Goal: Check status: Check status

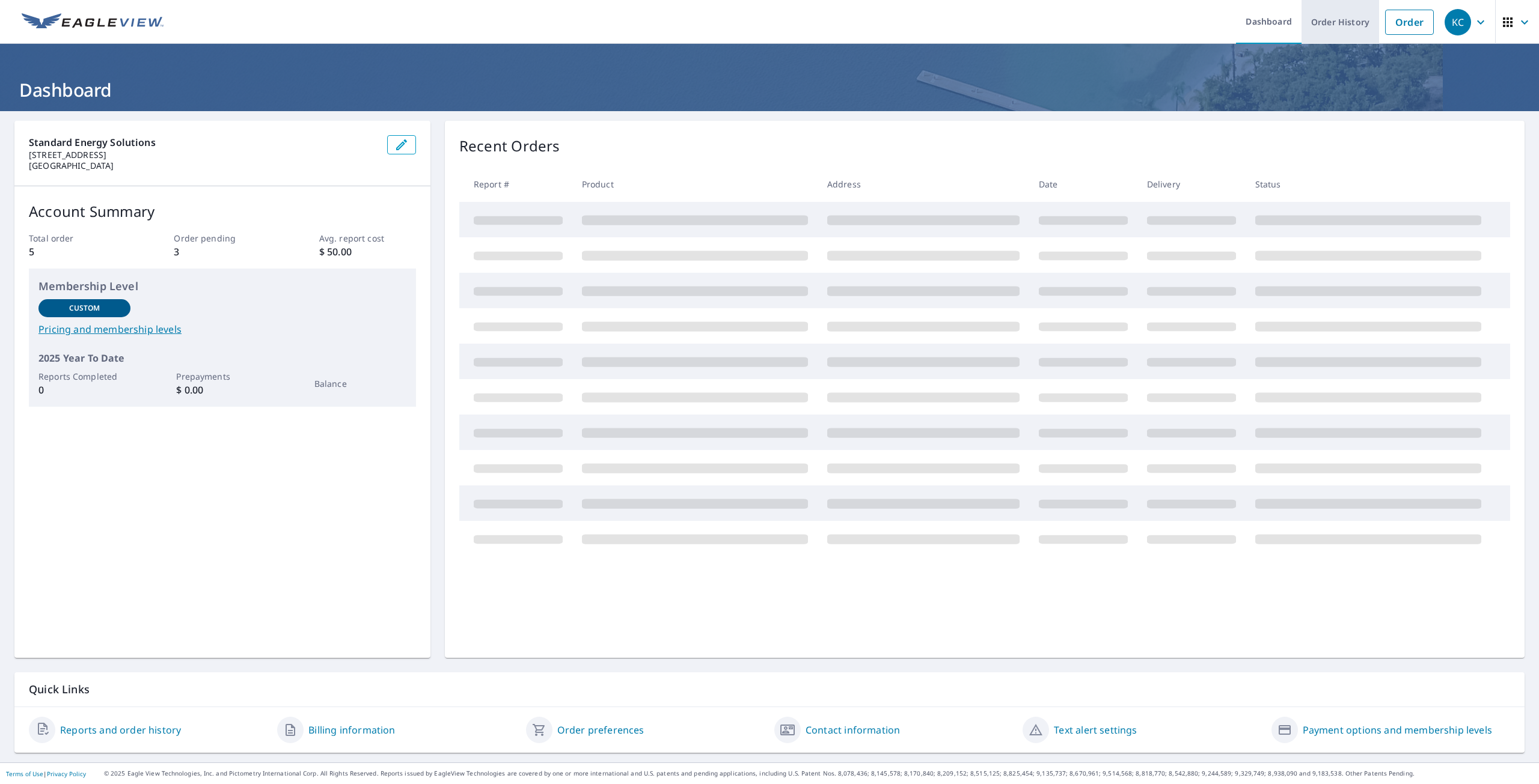
click at [1350, 22] on link "Order History" at bounding box center [1340, 22] width 78 height 44
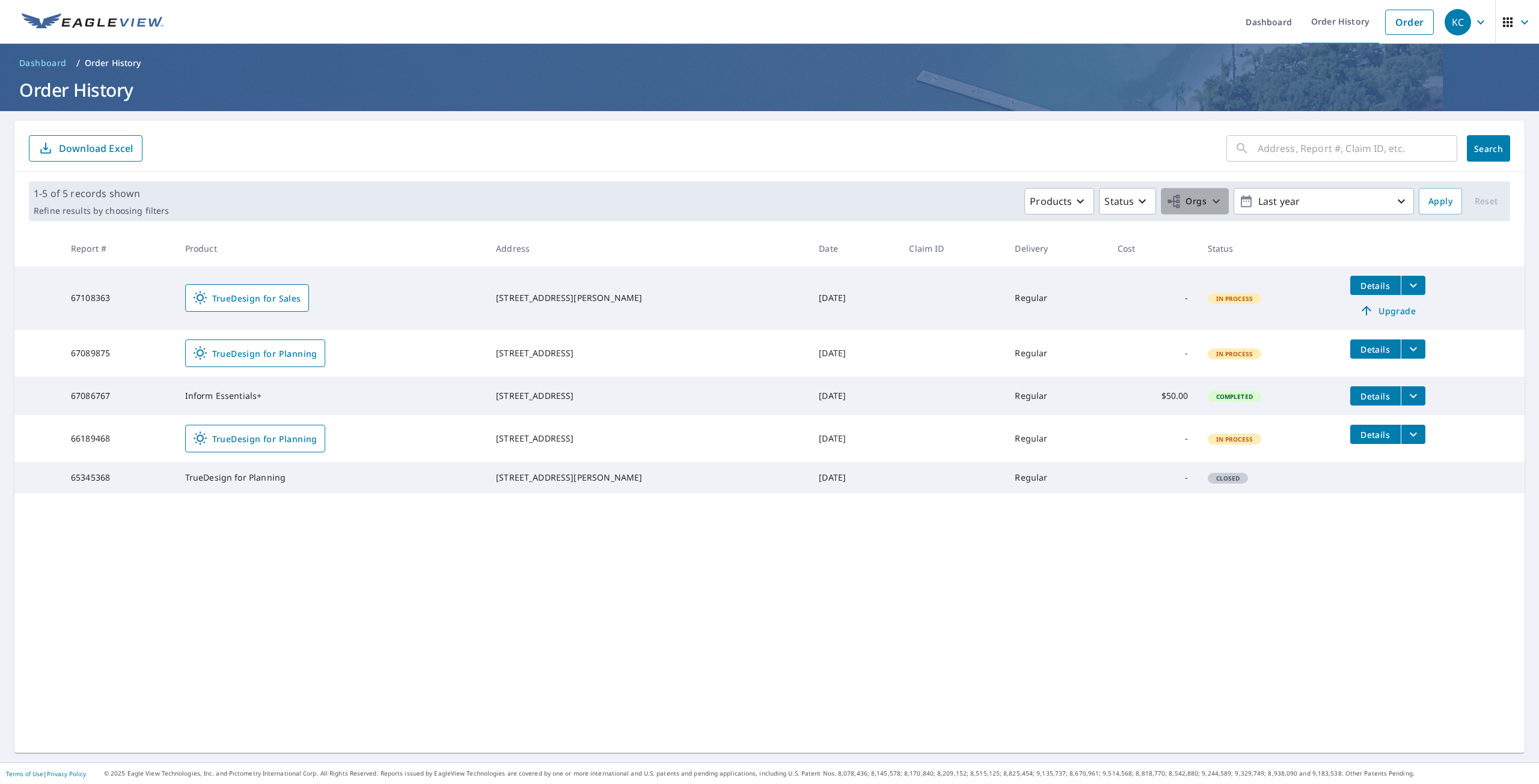
click at [1198, 194] on span "Orgs" at bounding box center [1195, 201] width 57 height 15
click at [1037, 270] on label "Standard Energy Solutions" at bounding box center [1025, 270] width 124 height 15
click at [959, 270] on input "Standard Energy Solutions" at bounding box center [952, 270] width 15 height 15
checkbox input "true"
click at [1436, 201] on span "Apply" at bounding box center [1440, 201] width 24 height 15
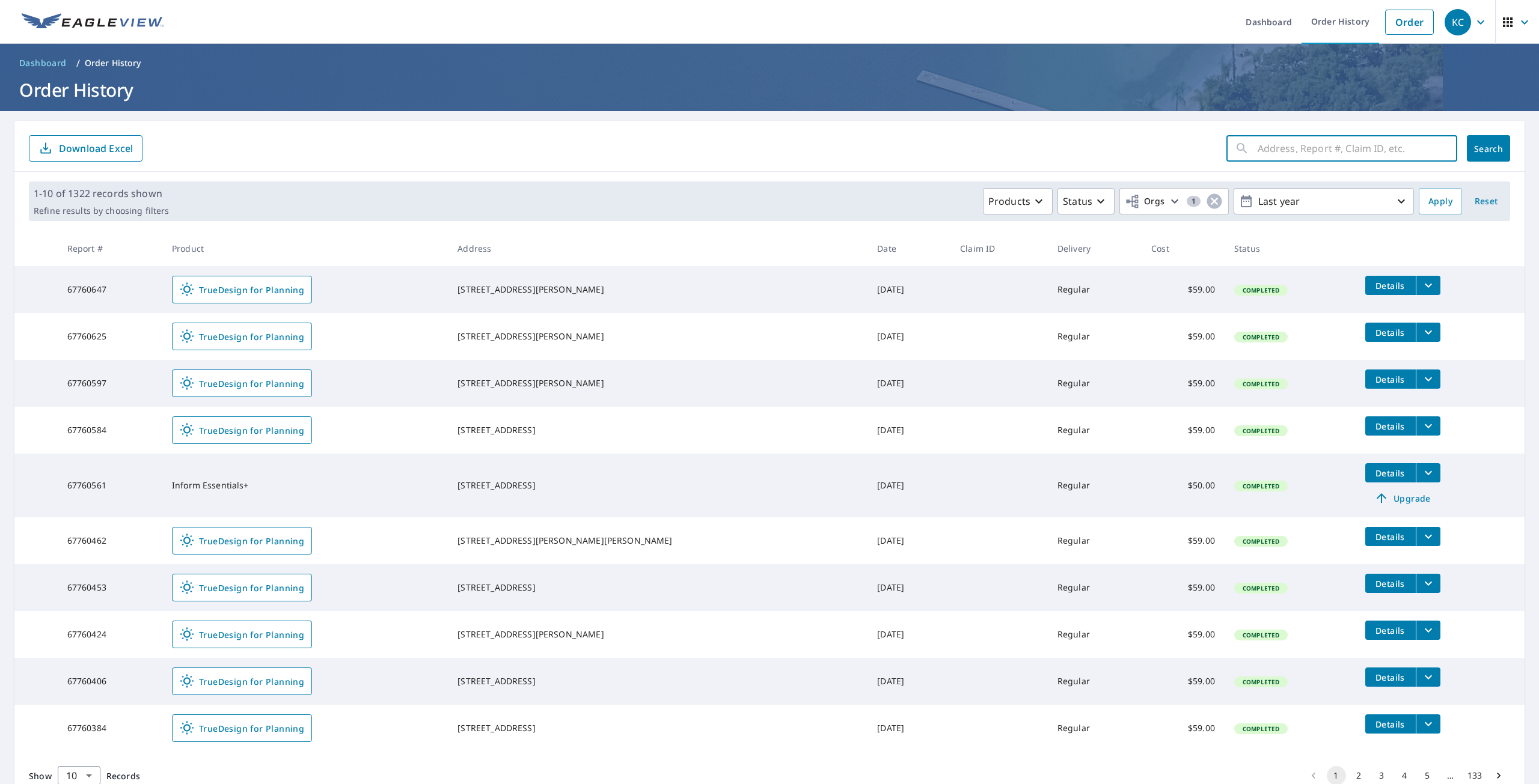
click at [1328, 142] on input "text" at bounding box center [1357, 148] width 199 height 34
paste input "#67683251"
type input "67683251"
click at [1467, 145] on button "Search" at bounding box center [1488, 149] width 43 height 27
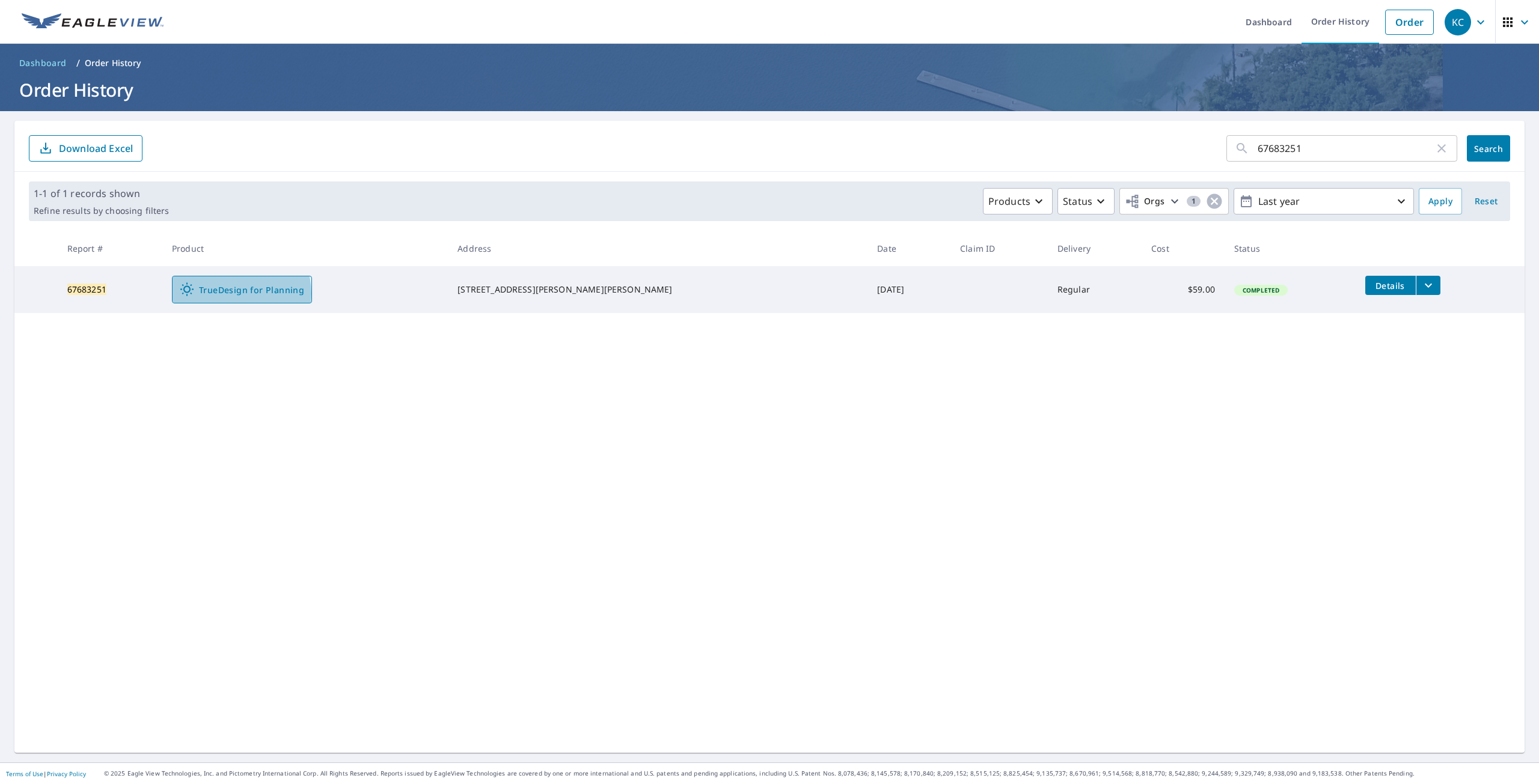
click at [259, 293] on span "TrueDesign for Planning" at bounding box center [241, 290] width 124 height 15
